Goal: Navigation & Orientation: Find specific page/section

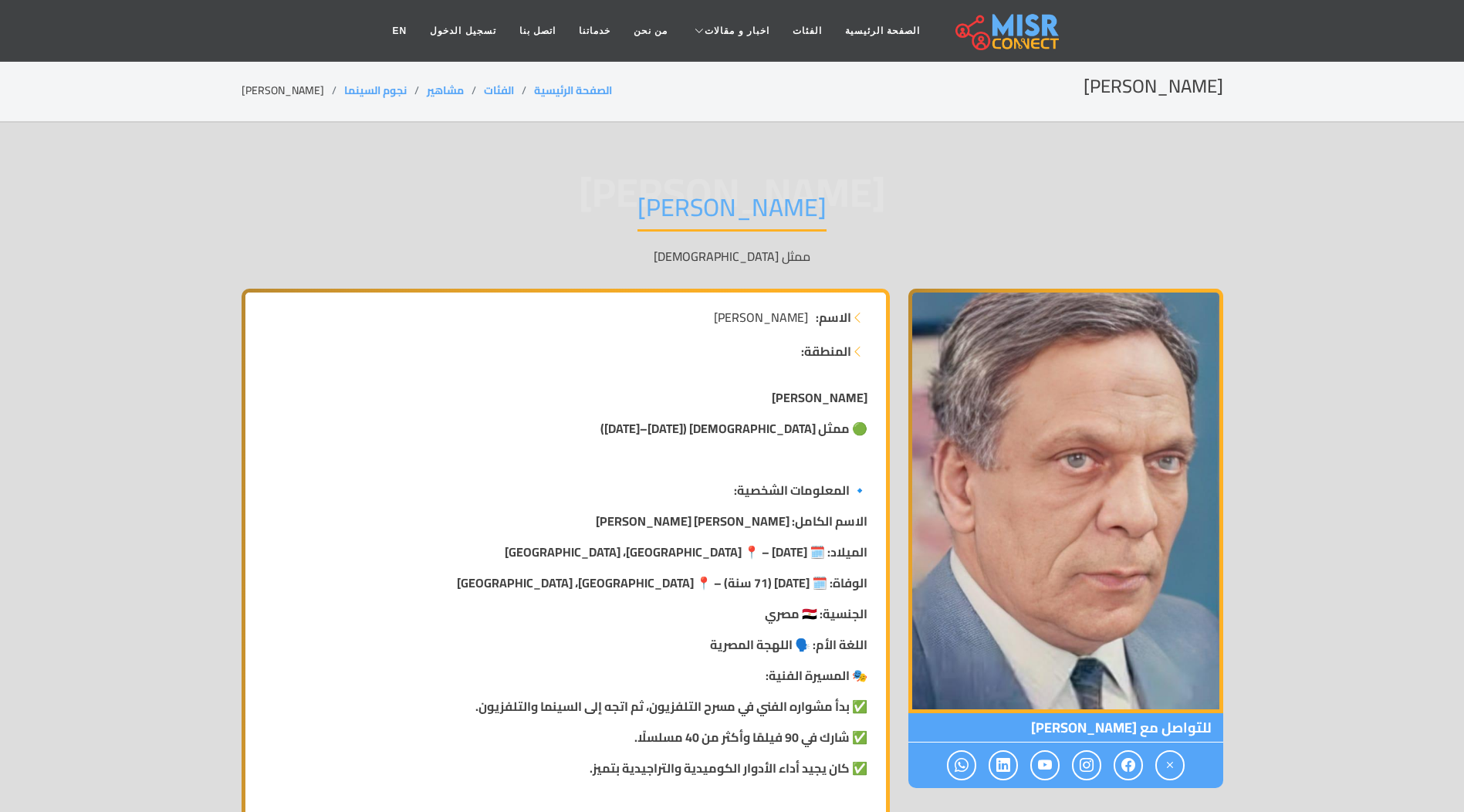
click at [989, 25] on img at bounding box center [1007, 31] width 104 height 39
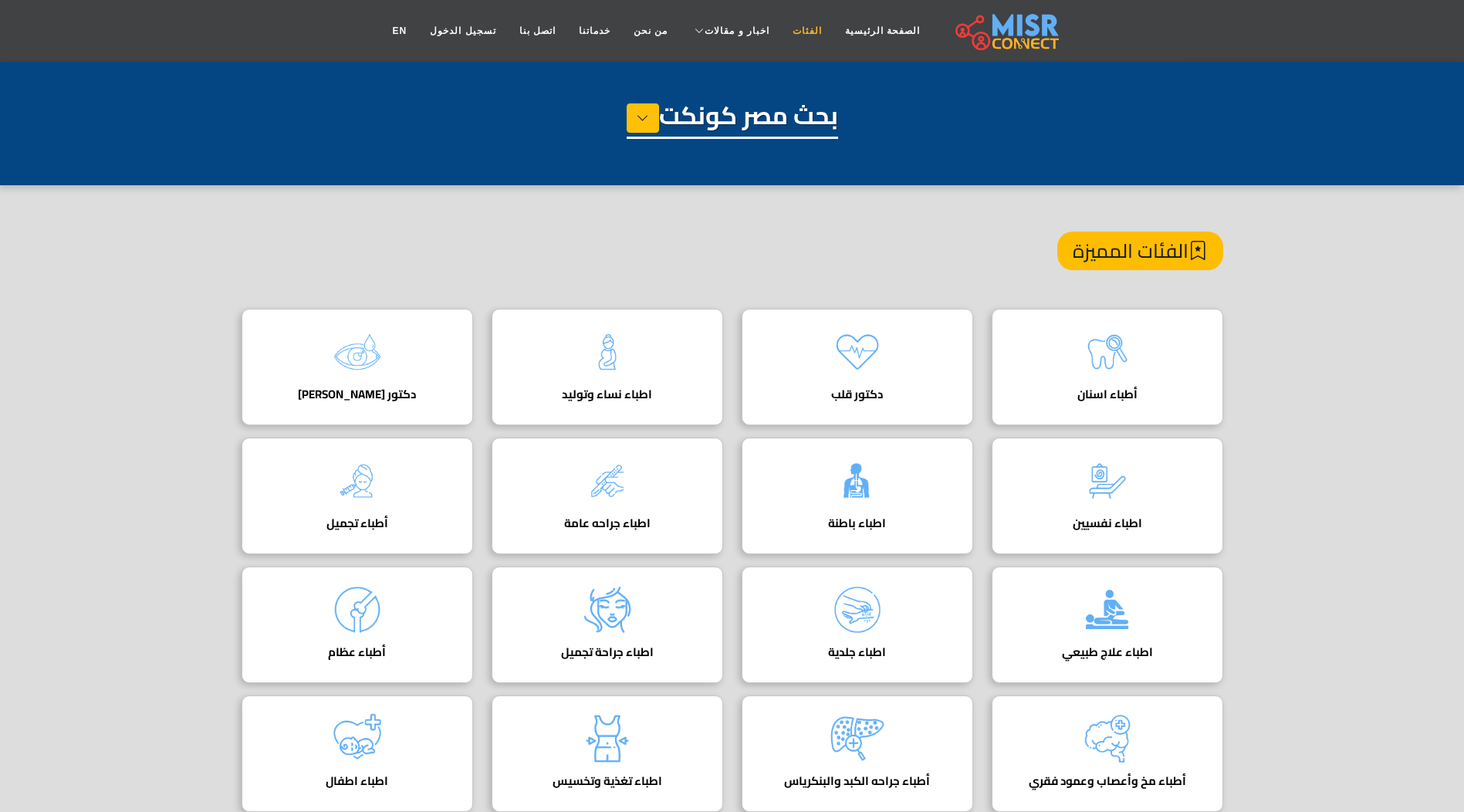
click at [800, 30] on link "الفئات" at bounding box center [807, 31] width 52 height 29
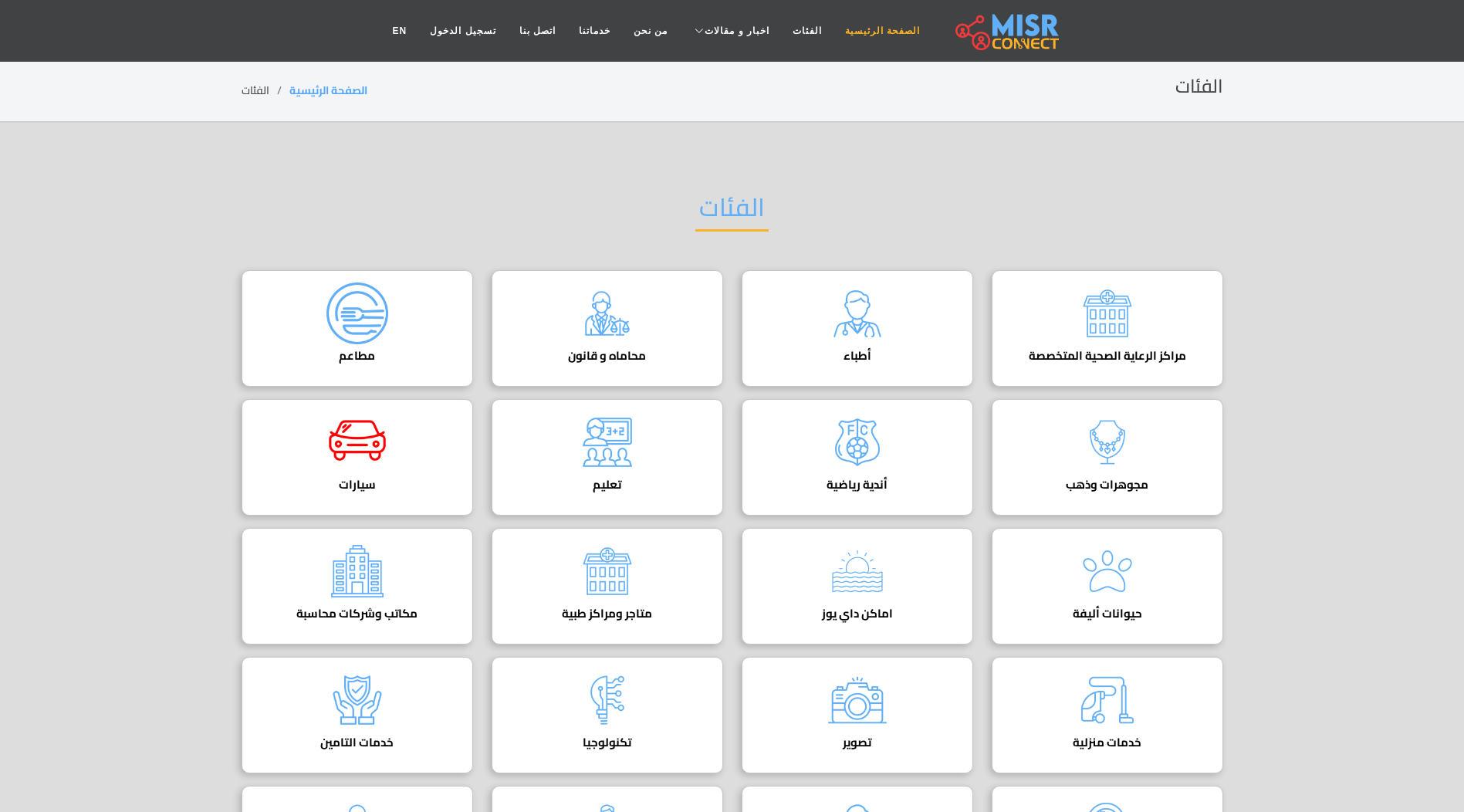
click at [852, 34] on link "الصفحة الرئيسية" at bounding box center [882, 31] width 98 height 29
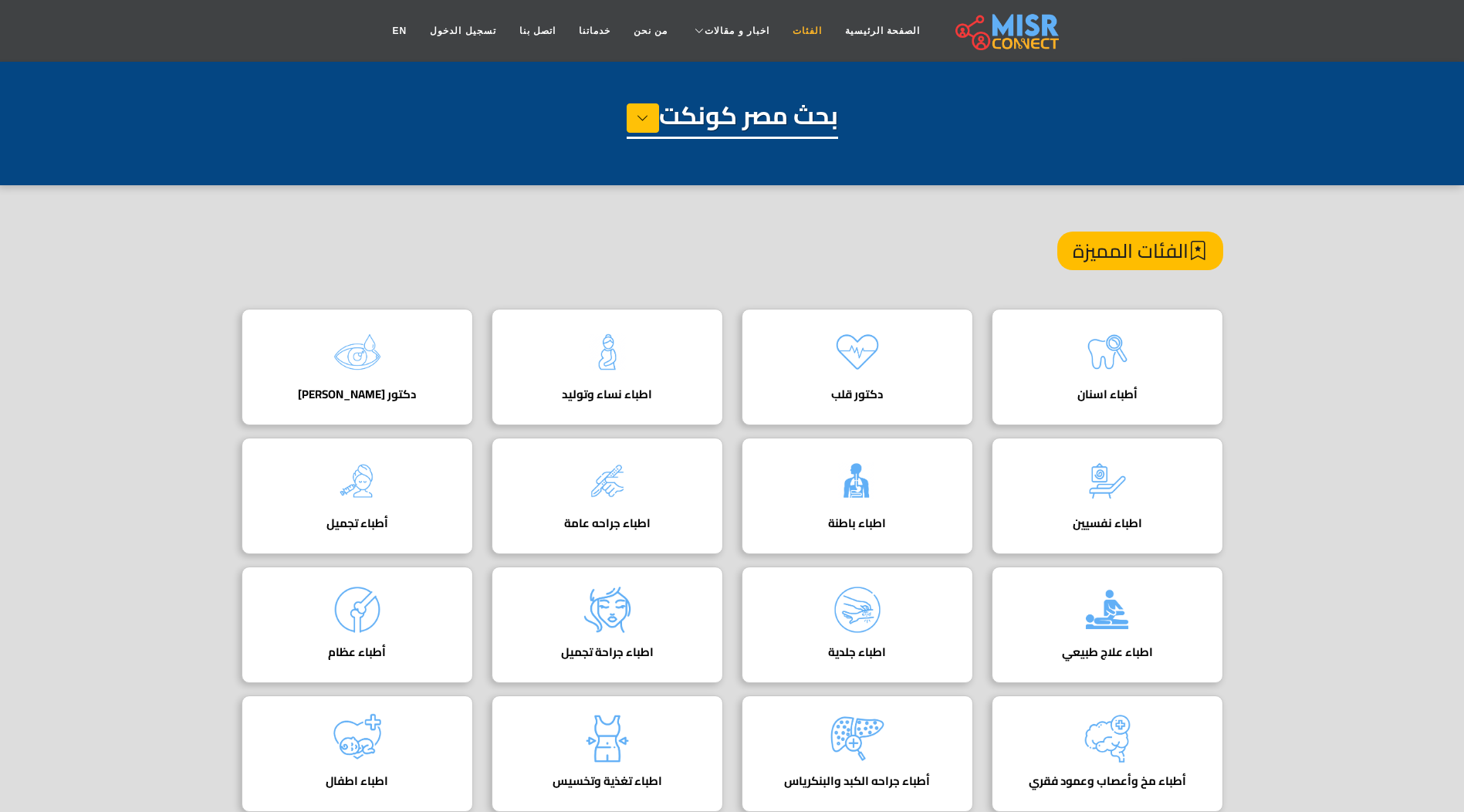
click at [793, 33] on link "الفئات" at bounding box center [807, 31] width 52 height 29
